Goal: Transaction & Acquisition: Purchase product/service

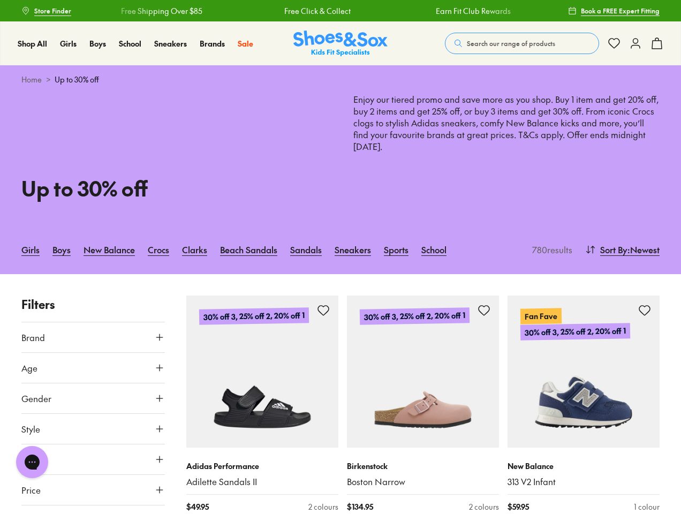
click at [529, 11] on div "Free Shipping Over $85" at bounding box center [602, 10] width 147 height 11
click at [522, 43] on span "Search our range of products" at bounding box center [511, 44] width 88 height 10
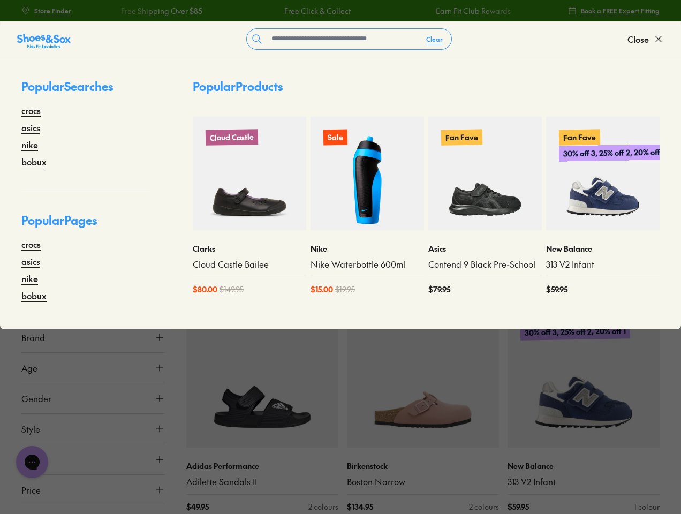
click at [435, 39] on button "Clear" at bounding box center [435, 38] width 34 height 19
click at [646, 39] on span "Close" at bounding box center [637, 39] width 21 height 13
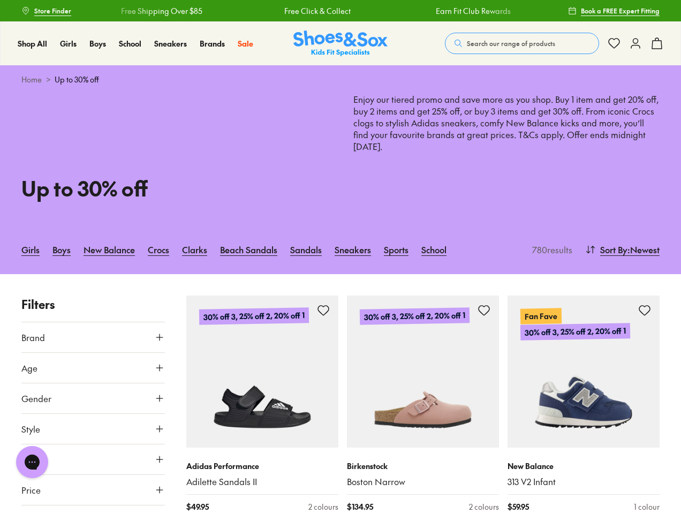
click at [657, 43] on icon at bounding box center [656, 43] width 13 height 13
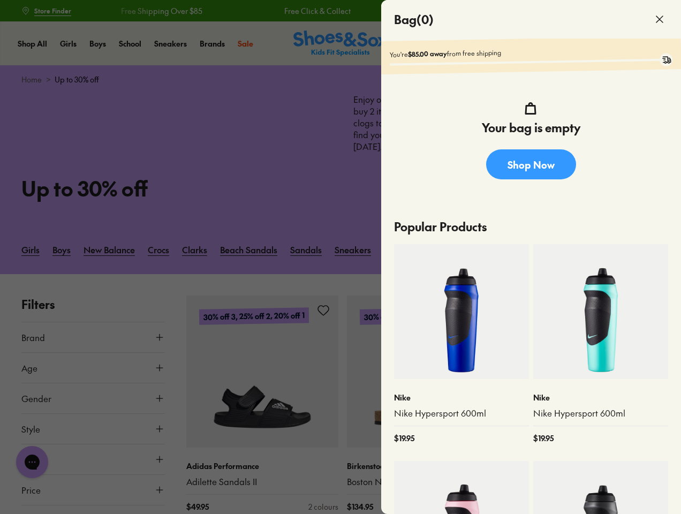
click at [621, 249] on div at bounding box center [340, 257] width 681 height 514
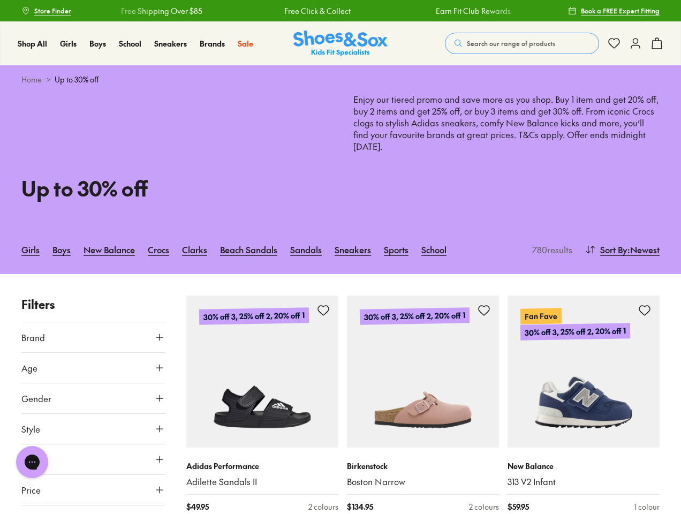
click at [93, 337] on button "Brand" at bounding box center [92, 337] width 143 height 30
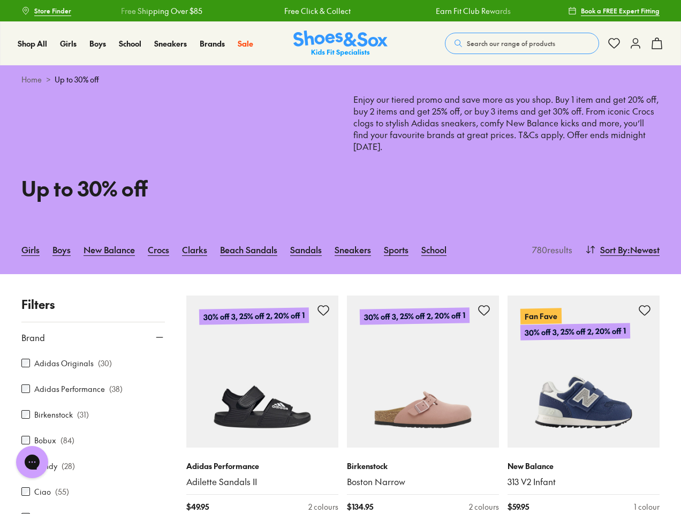
click at [93, 368] on div "Adidas Originals ( 30 )" at bounding box center [92, 363] width 143 height 13
